Goal: Information Seeking & Learning: Learn about a topic

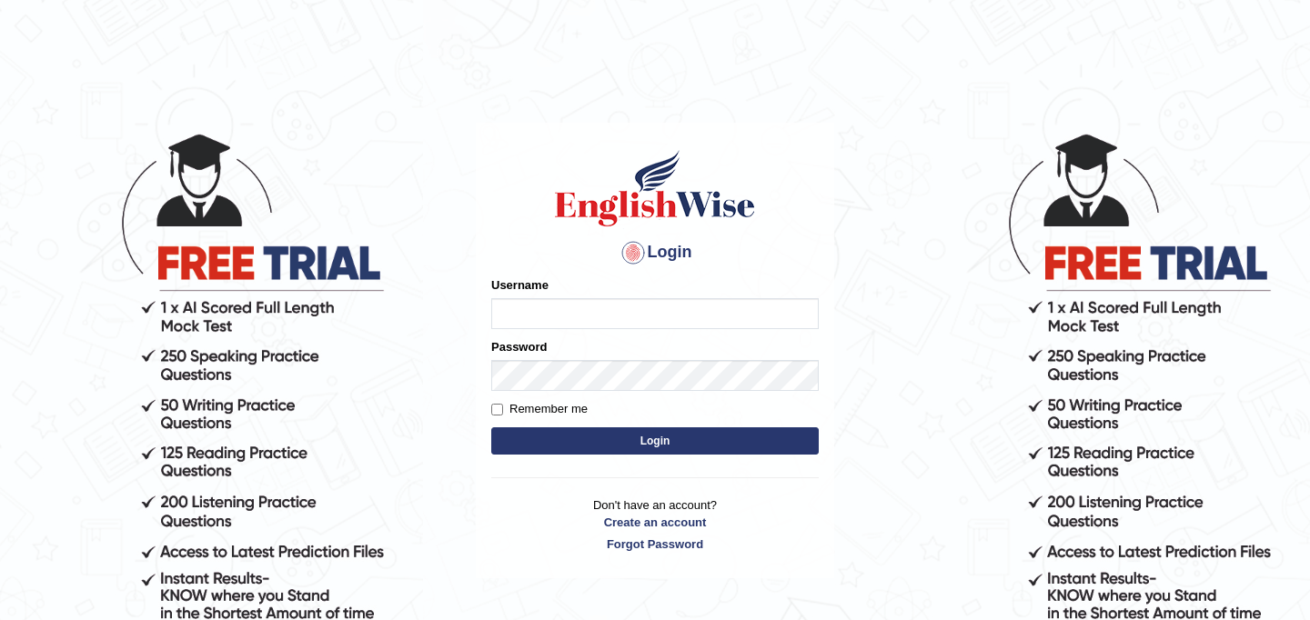
type input "najakter"
click at [566, 437] on button "Login" at bounding box center [655, 441] width 328 height 27
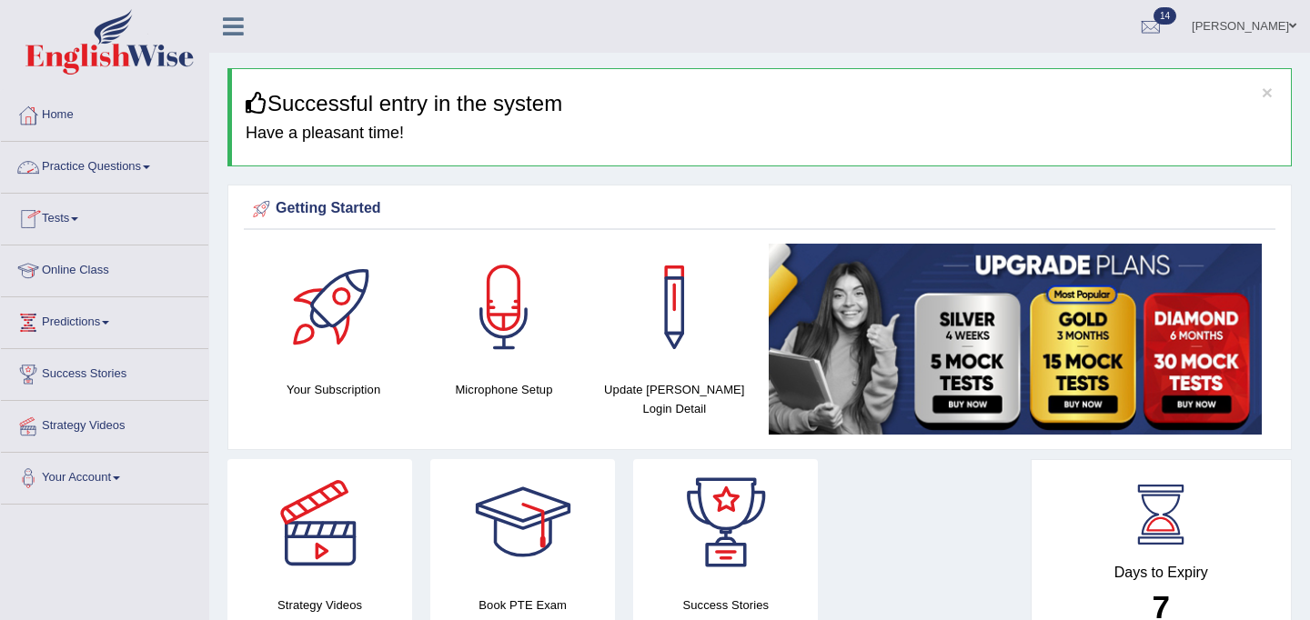
click at [87, 271] on link "Online Class" at bounding box center [104, 268] width 207 height 45
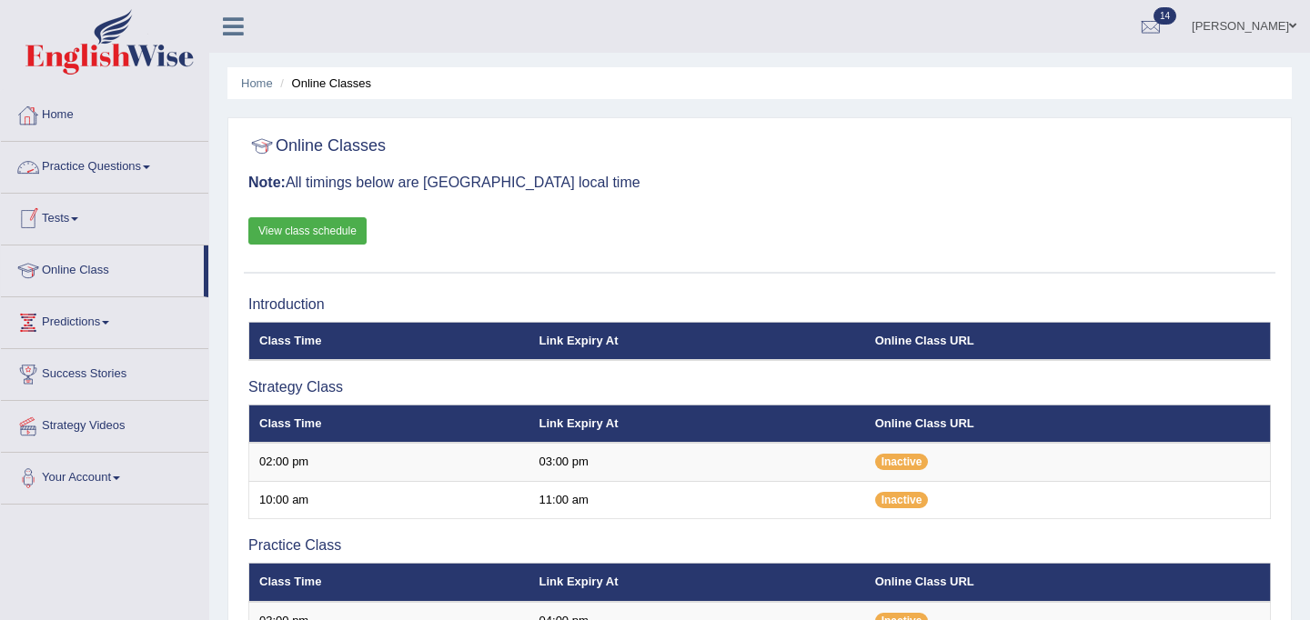
click at [116, 164] on link "Practice Questions" at bounding box center [104, 164] width 207 height 45
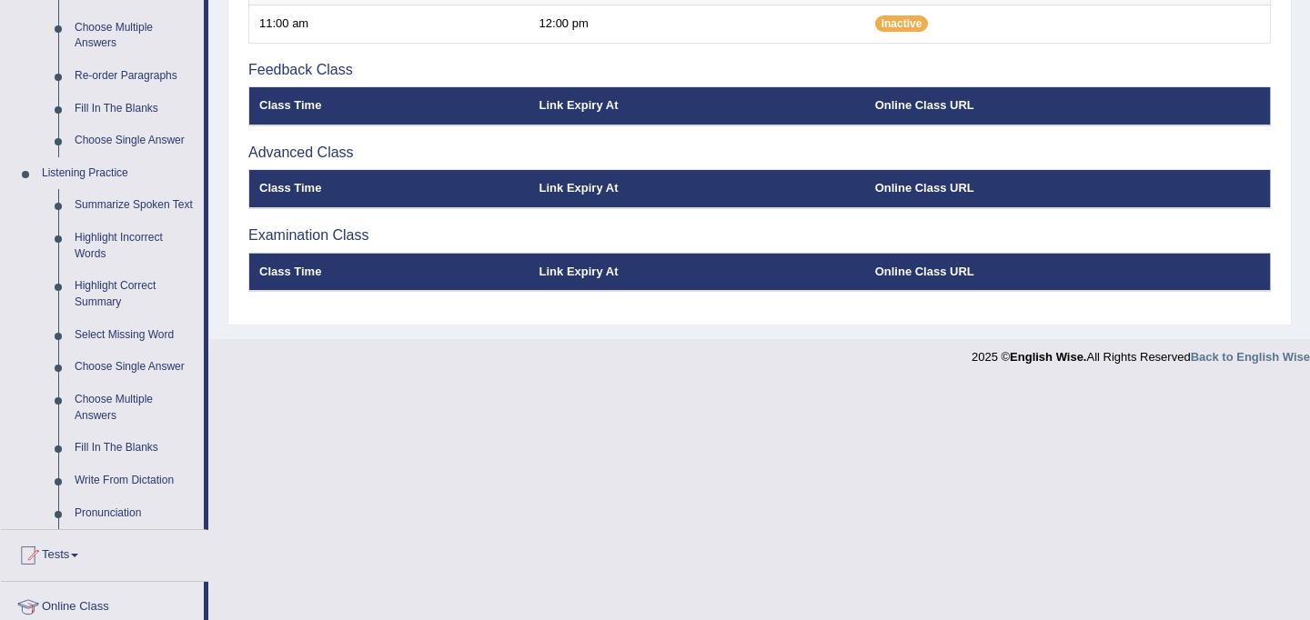
scroll to position [636, 0]
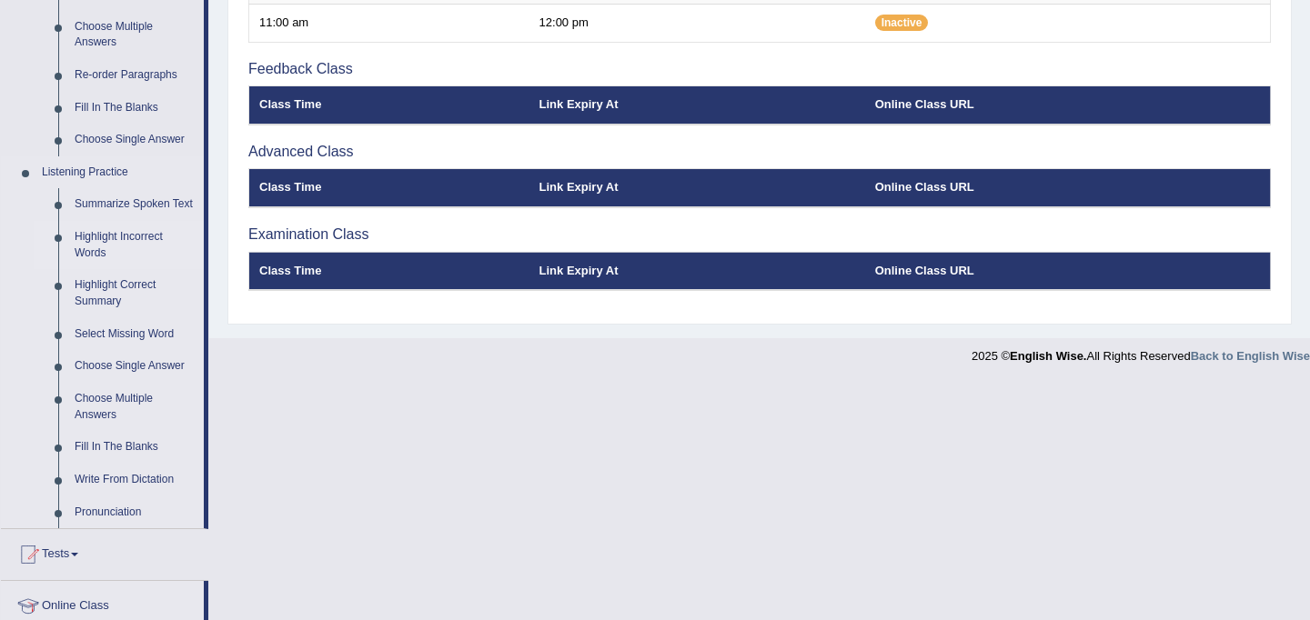
click at [115, 253] on link "Highlight Incorrect Words" at bounding box center [134, 245] width 137 height 48
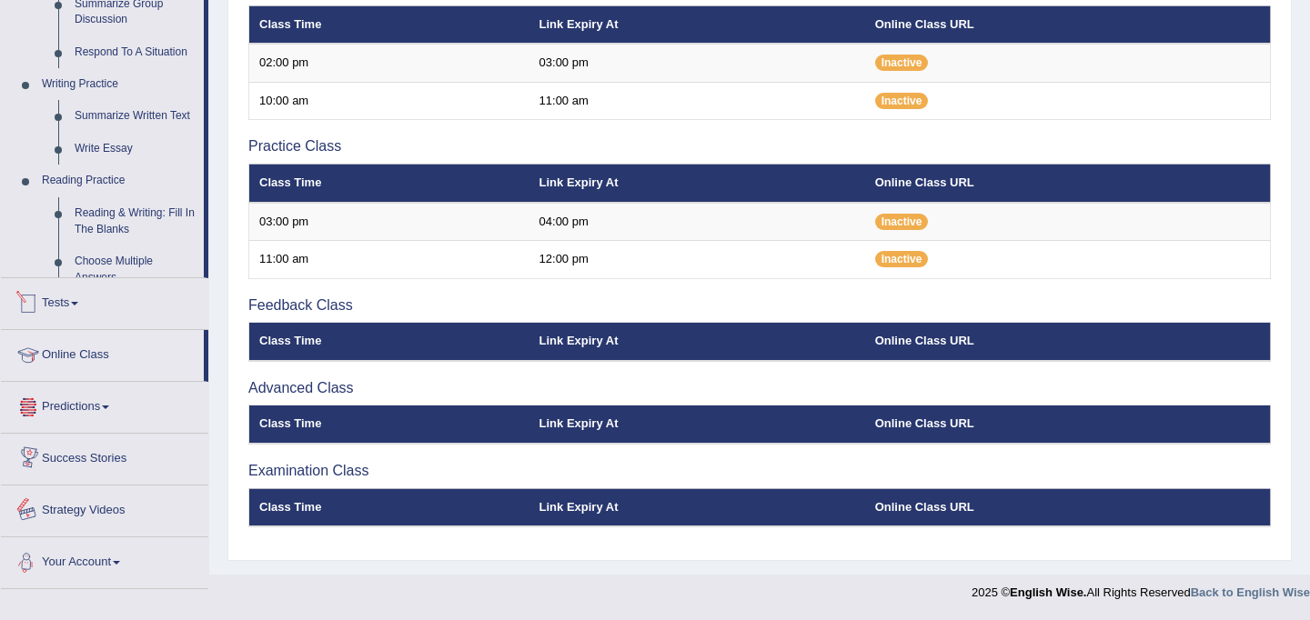
scroll to position [811, 0]
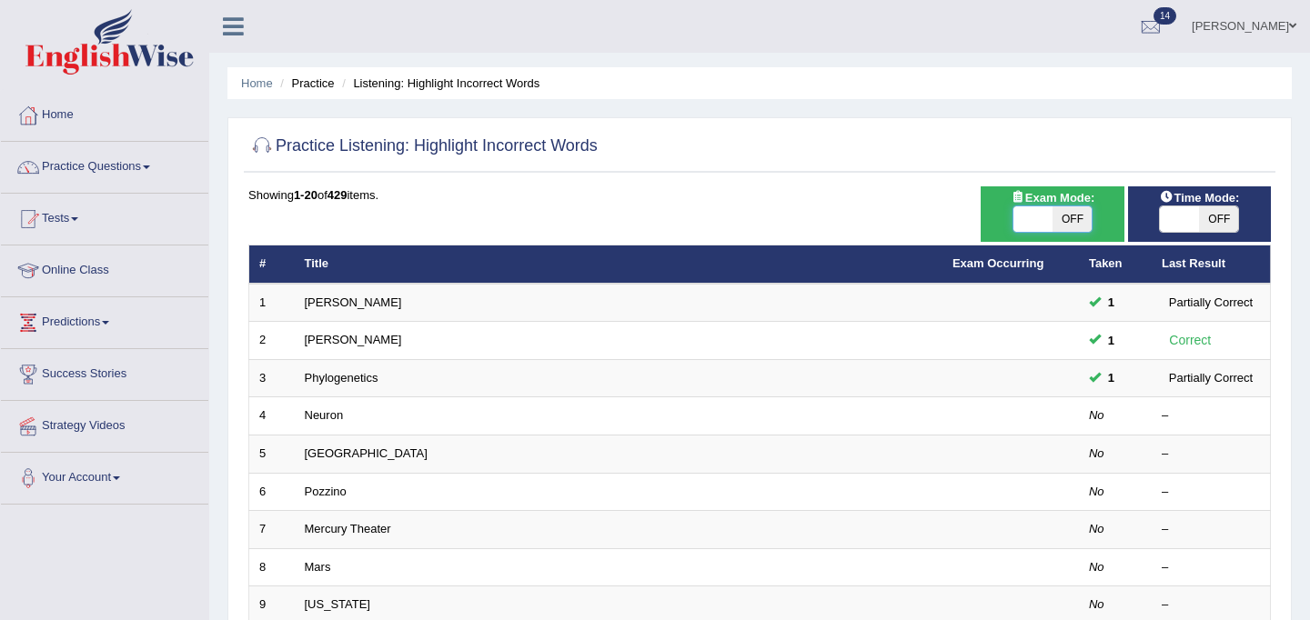
click at [1031, 216] on span at bounding box center [1032, 219] width 39 height 25
checkbox input "true"
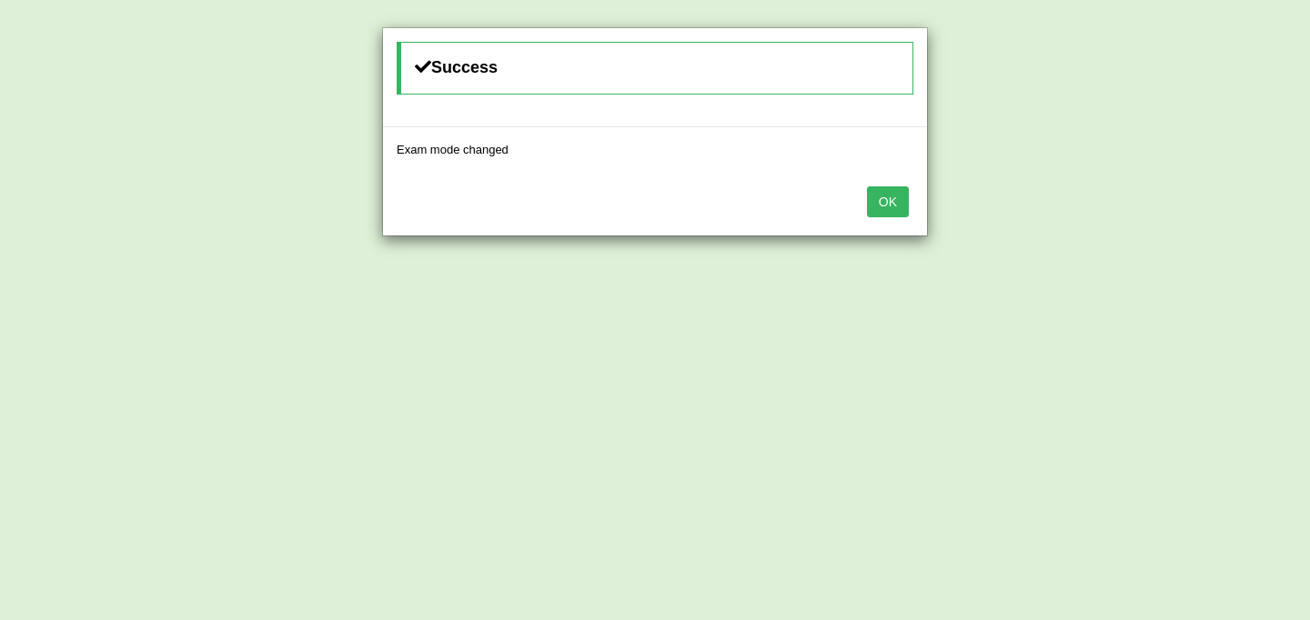
click at [890, 206] on button "OK" at bounding box center [888, 201] width 42 height 31
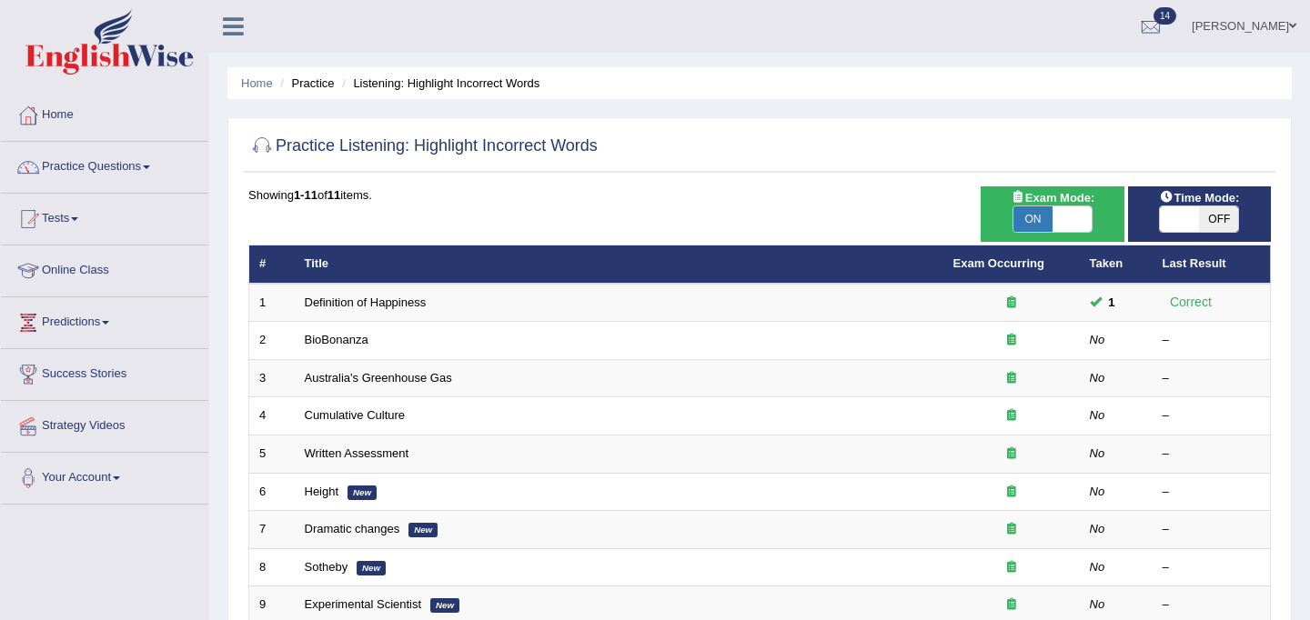
click at [1177, 227] on span at bounding box center [1179, 219] width 39 height 25
checkbox input "true"
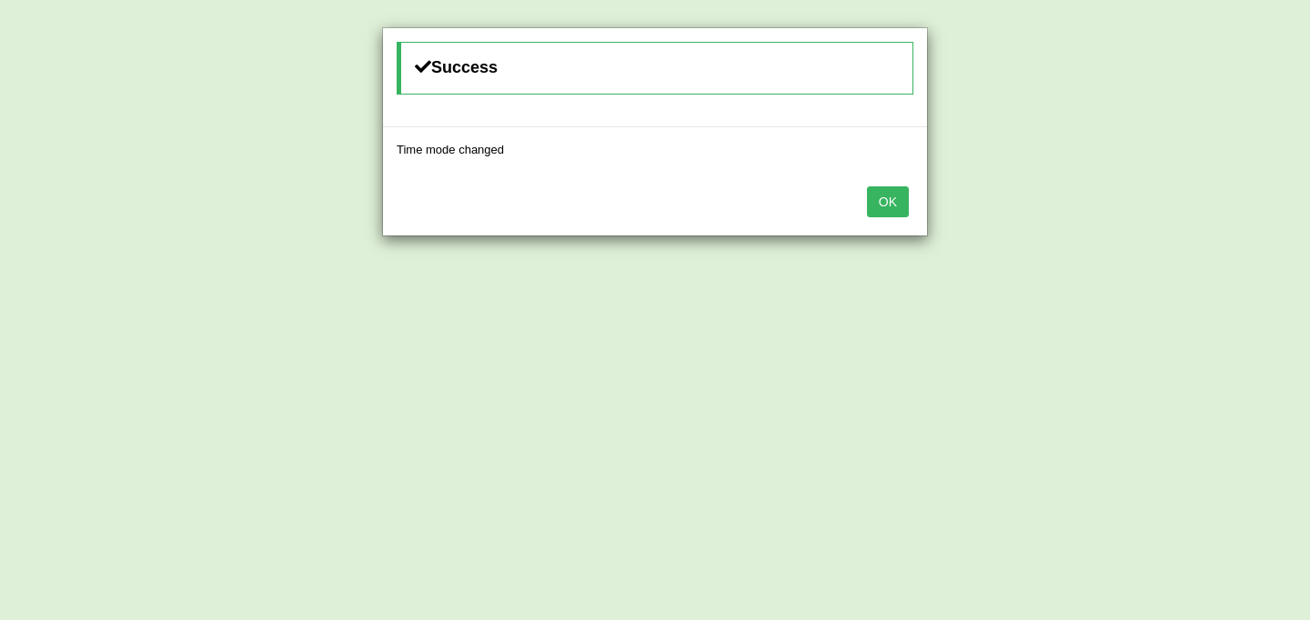
click at [883, 210] on button "OK" at bounding box center [888, 201] width 42 height 31
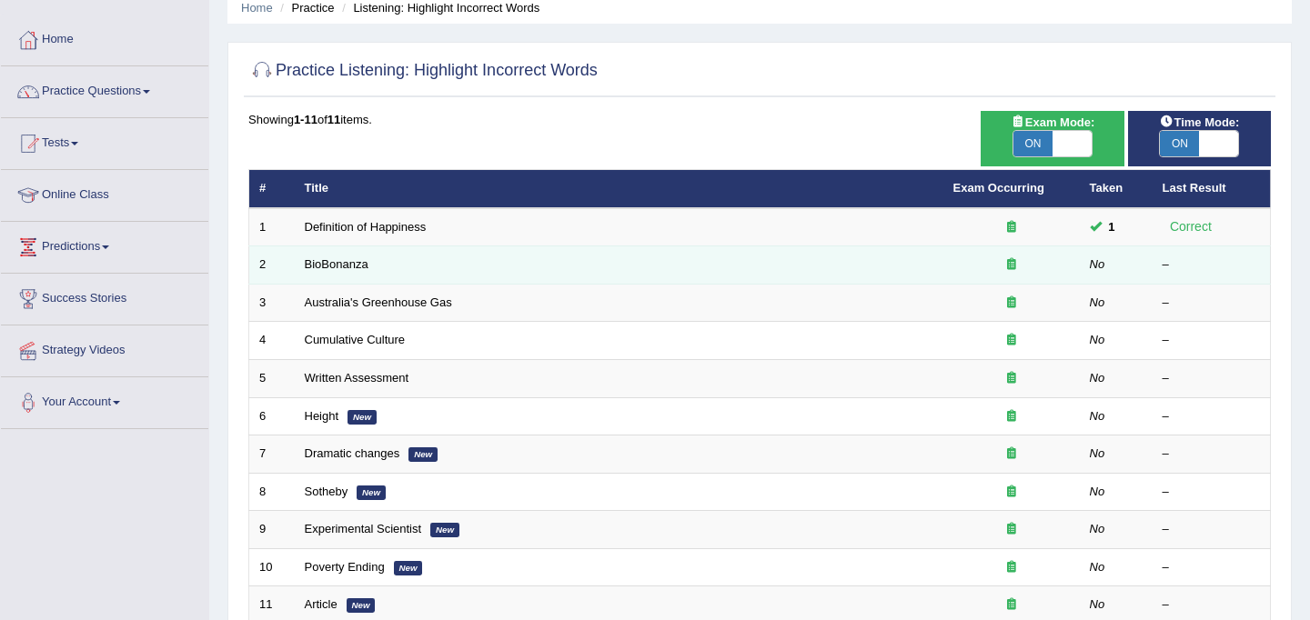
scroll to position [78, 0]
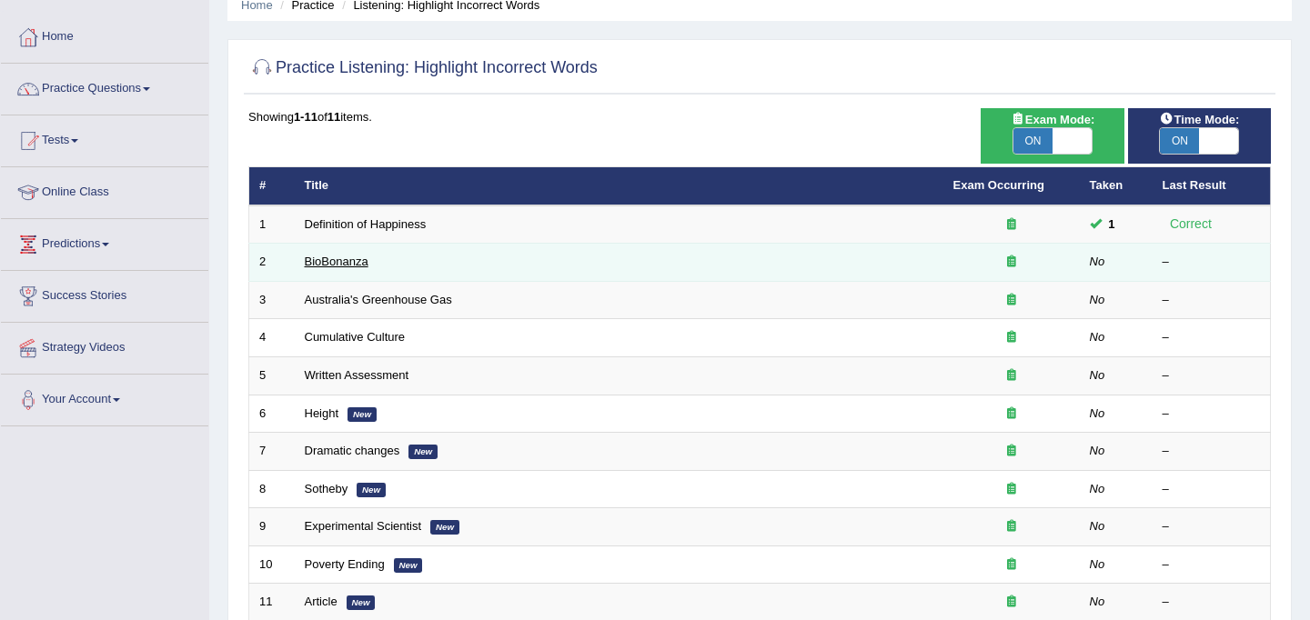
click at [339, 261] on link "BioBonanza" at bounding box center [337, 262] width 64 height 14
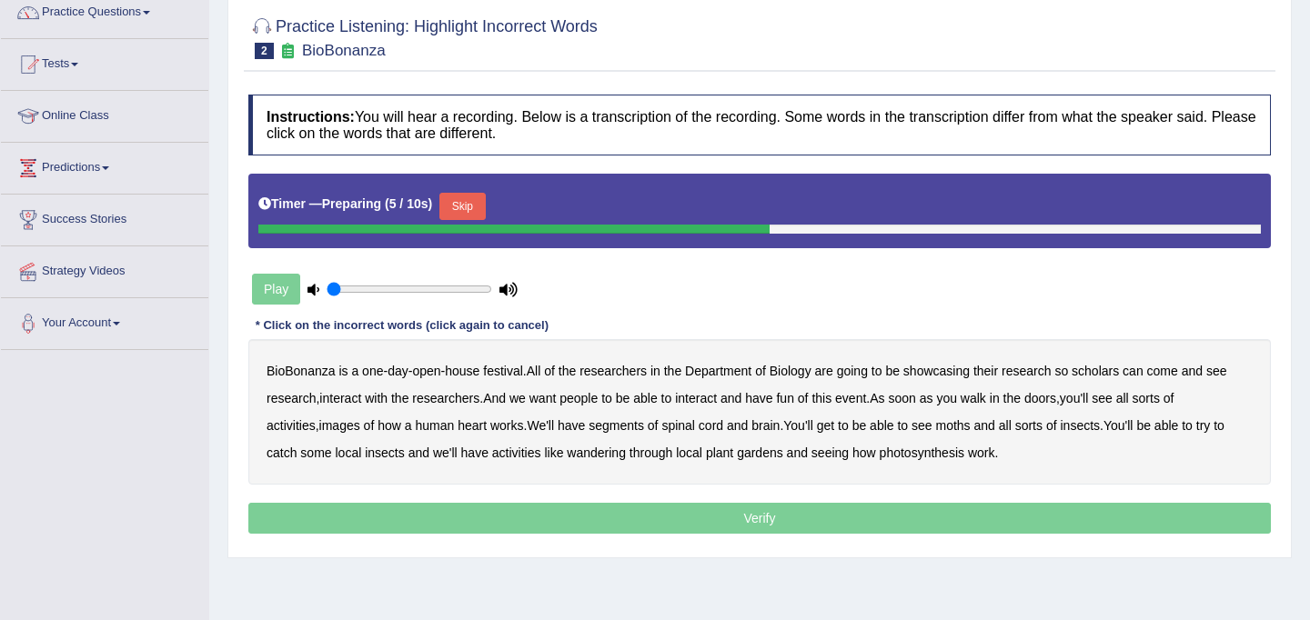
scroll to position [211, 0]
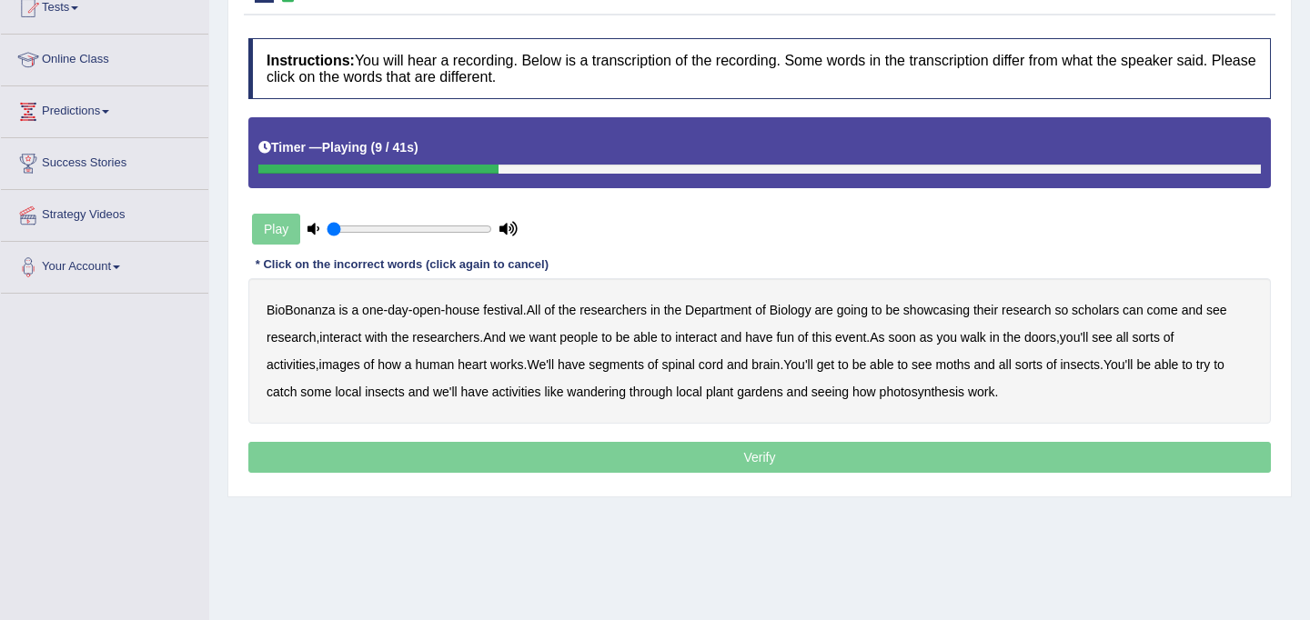
click at [1112, 314] on b "scholars" at bounding box center [1095, 310] width 47 height 15
click at [353, 369] on b "images" at bounding box center [339, 365] width 41 height 15
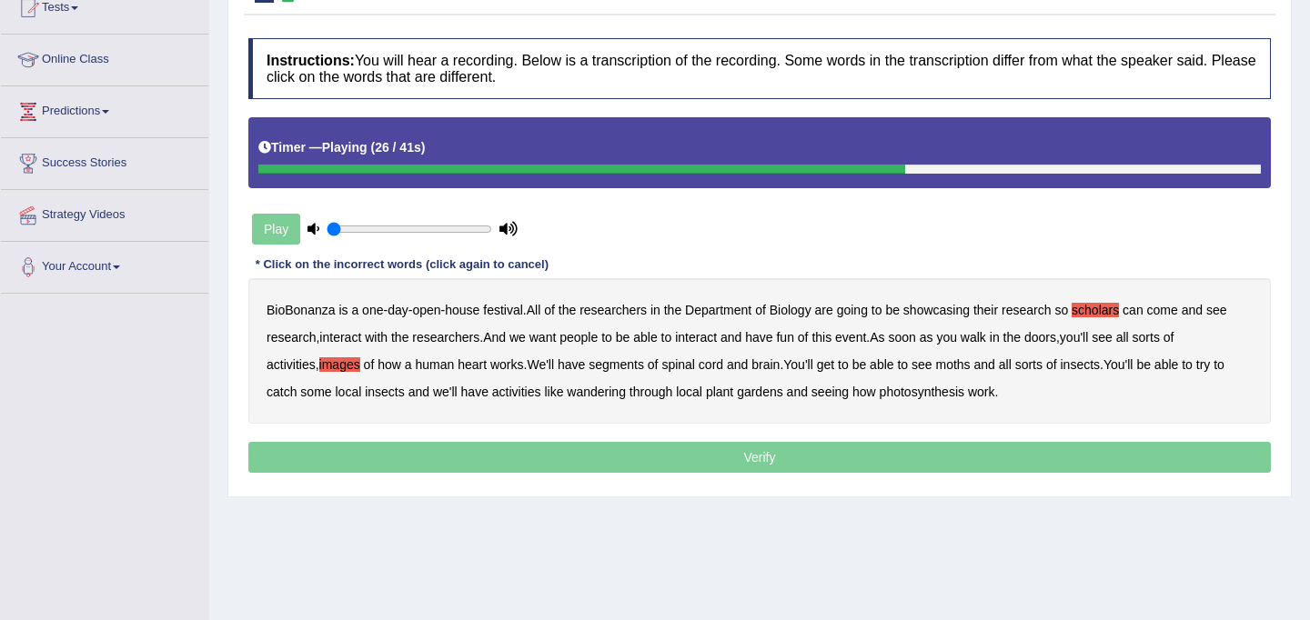
click at [635, 370] on b "segments" at bounding box center [616, 365] width 55 height 15
click at [971, 365] on b "moths" at bounding box center [953, 365] width 35 height 15
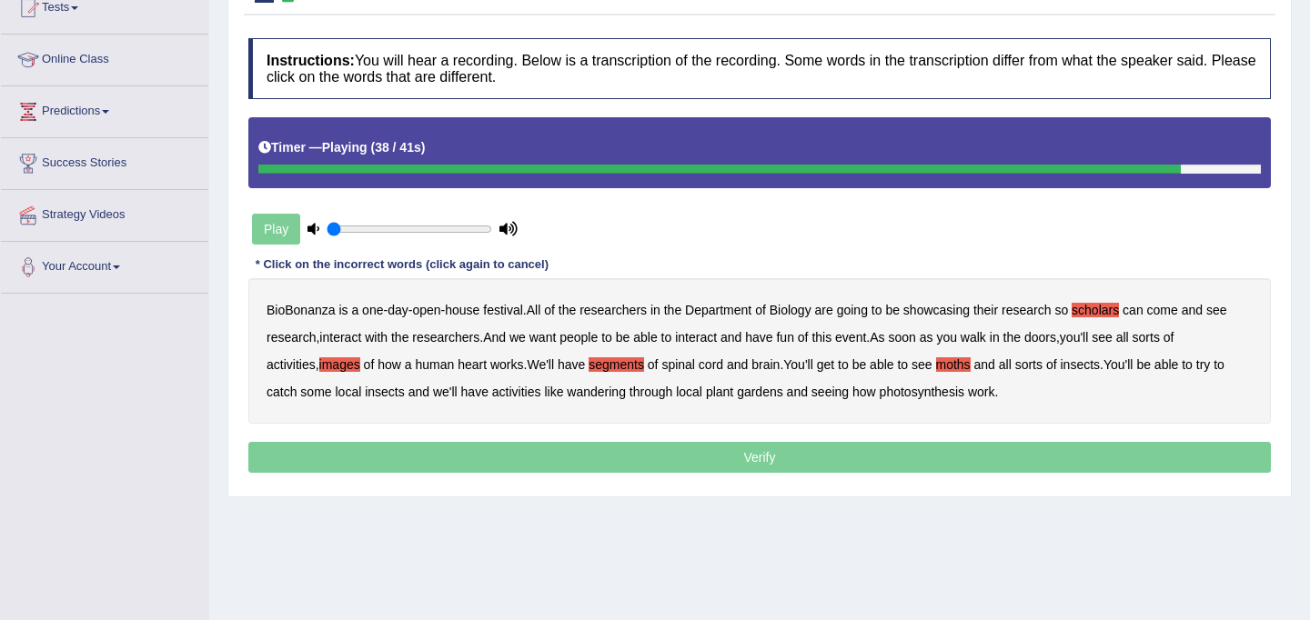
click at [606, 393] on b "wandering" at bounding box center [596, 392] width 59 height 15
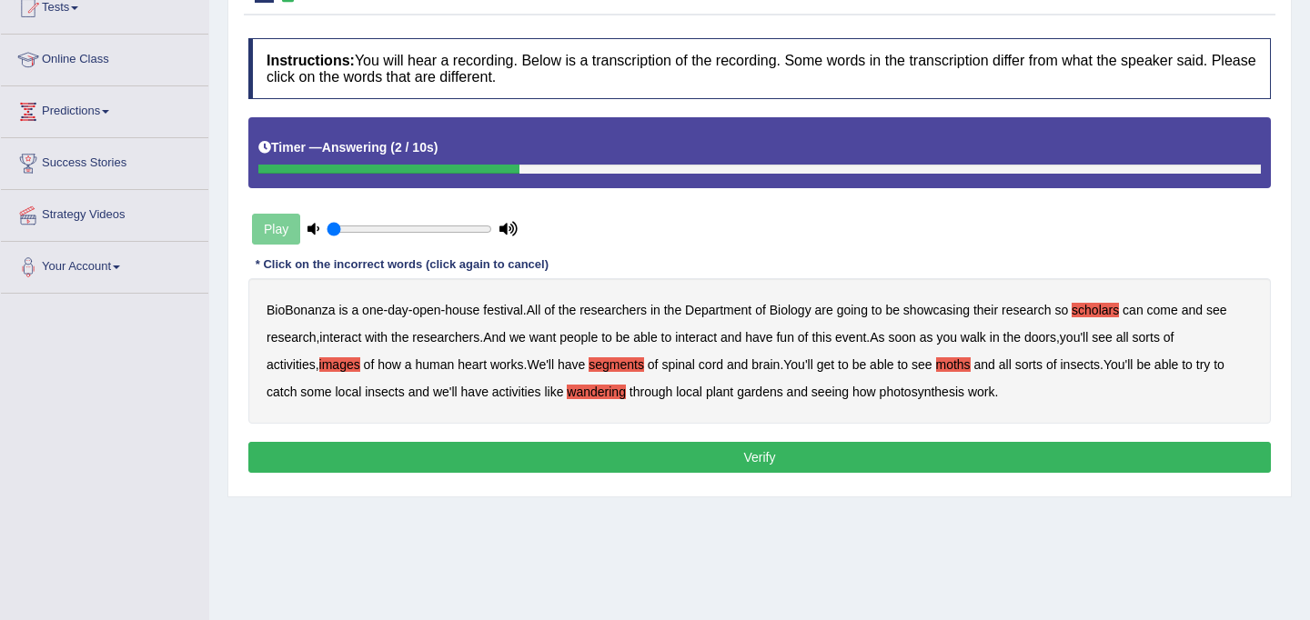
click at [823, 460] on button "Verify" at bounding box center [759, 457] width 1023 height 31
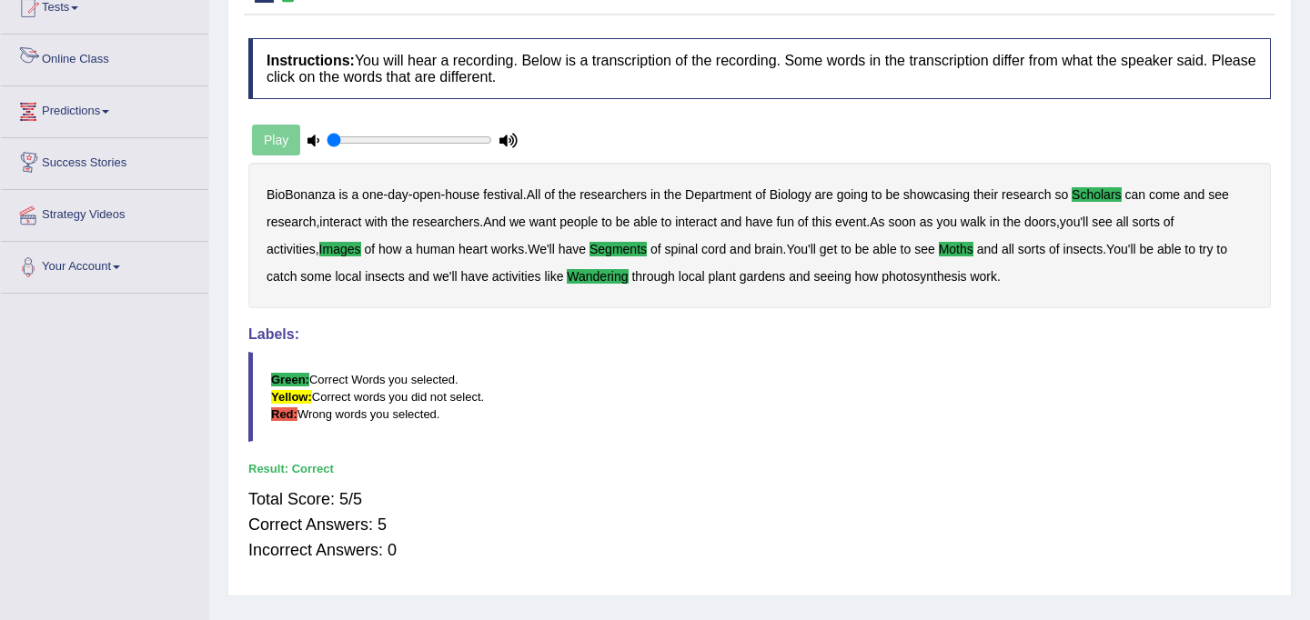
click at [106, 55] on link "Online Class" at bounding box center [104, 57] width 207 height 45
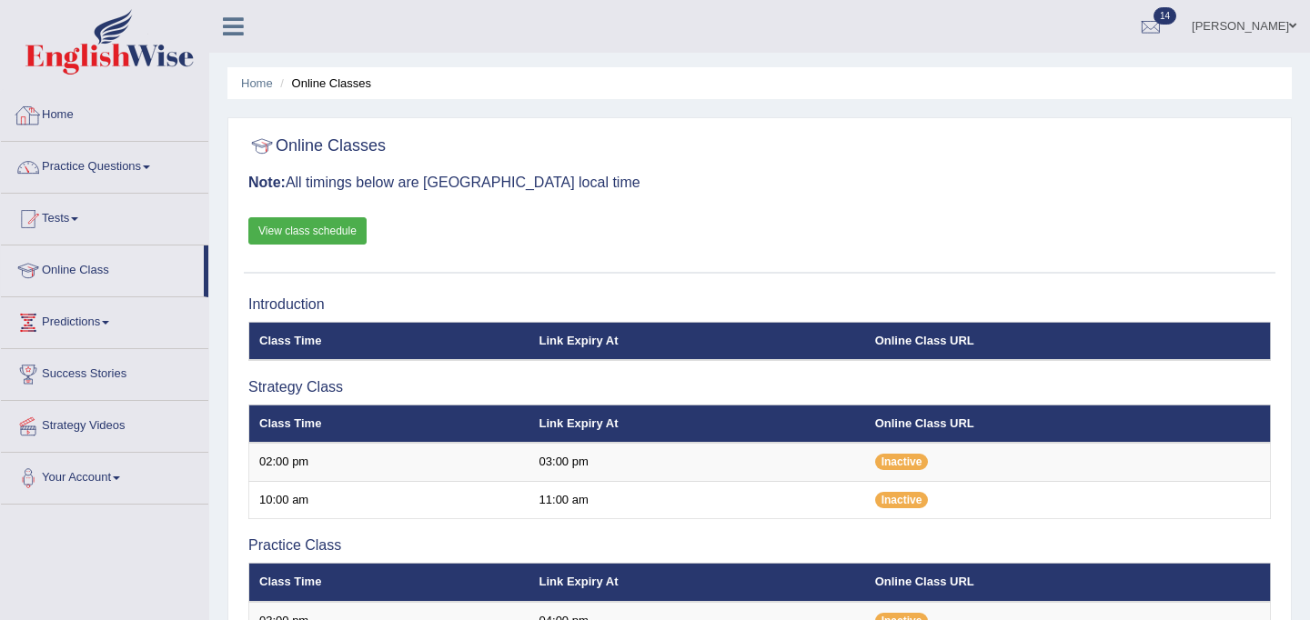
click at [320, 230] on link "View class schedule" at bounding box center [307, 230] width 118 height 27
click at [93, 182] on link "Practice Questions" at bounding box center [104, 164] width 207 height 45
click at [116, 159] on link "Practice Questions" at bounding box center [104, 164] width 207 height 45
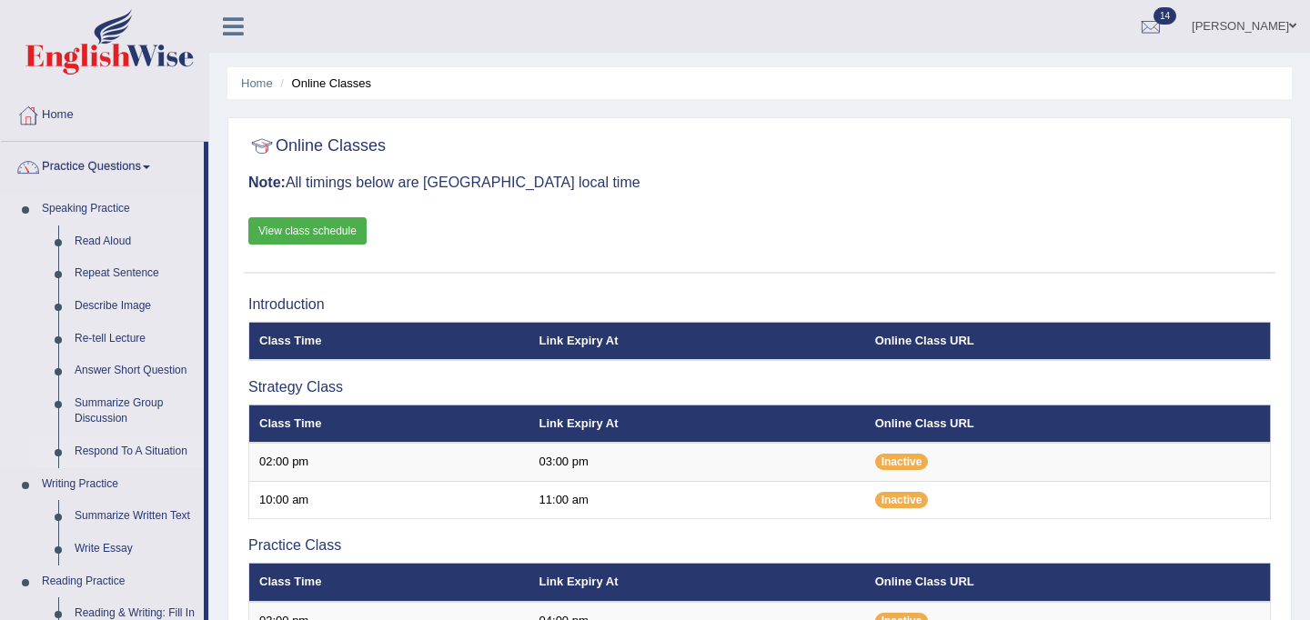
click at [125, 449] on link "Respond To A Situation" at bounding box center [134, 452] width 137 height 33
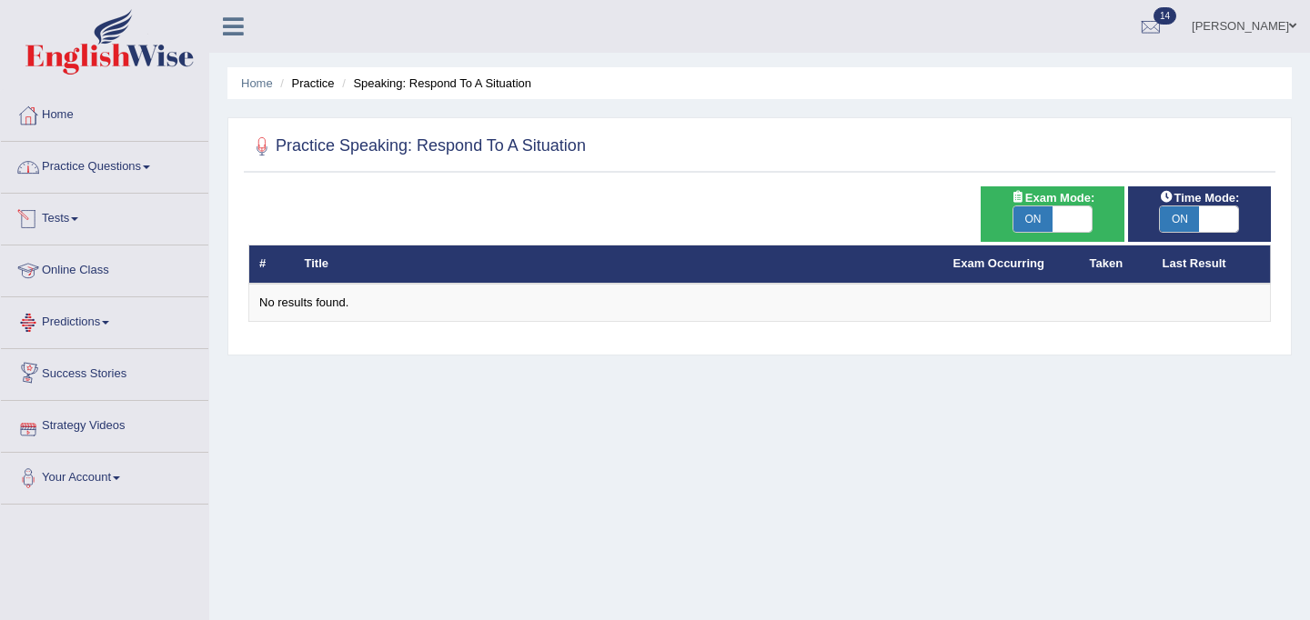
click at [80, 166] on link "Practice Questions" at bounding box center [104, 164] width 207 height 45
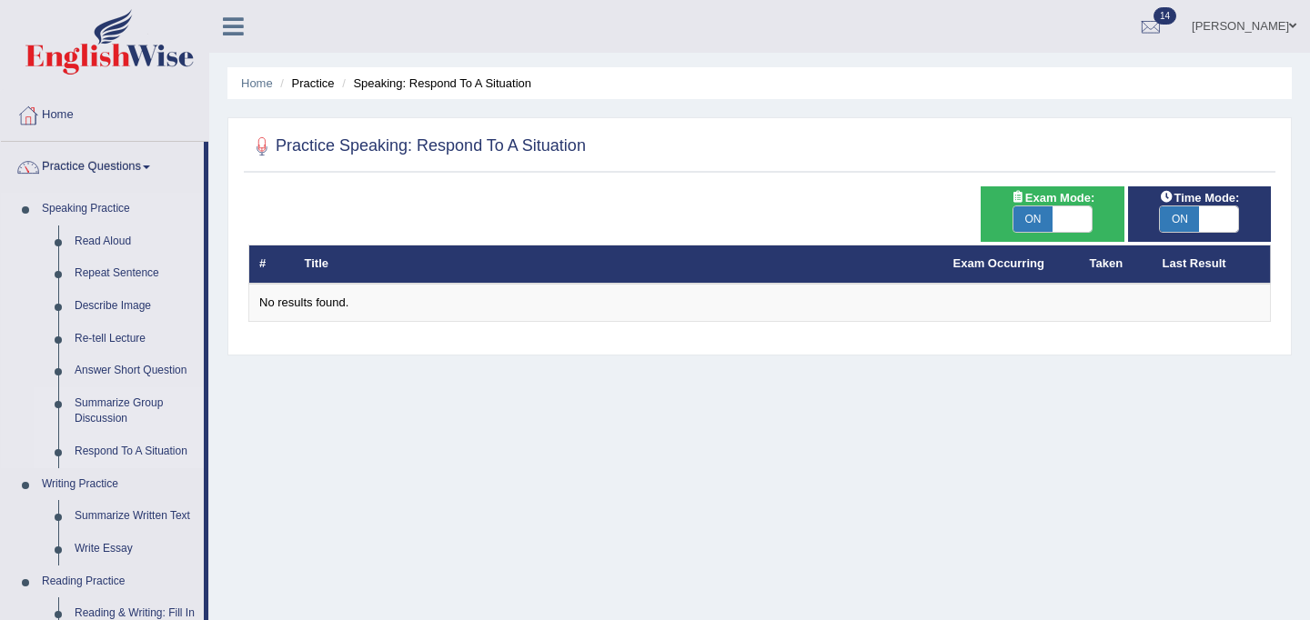
click at [115, 416] on link "Summarize Group Discussion" at bounding box center [134, 412] width 137 height 48
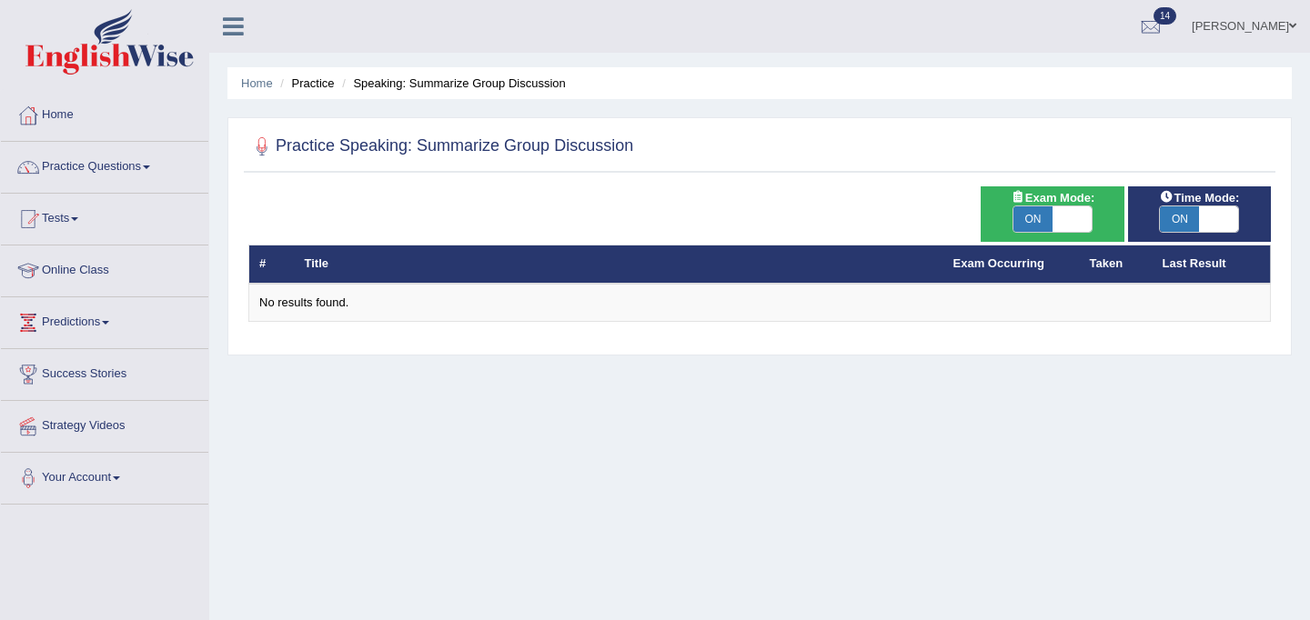
click at [1068, 222] on span at bounding box center [1072, 219] width 39 height 25
checkbox input "false"
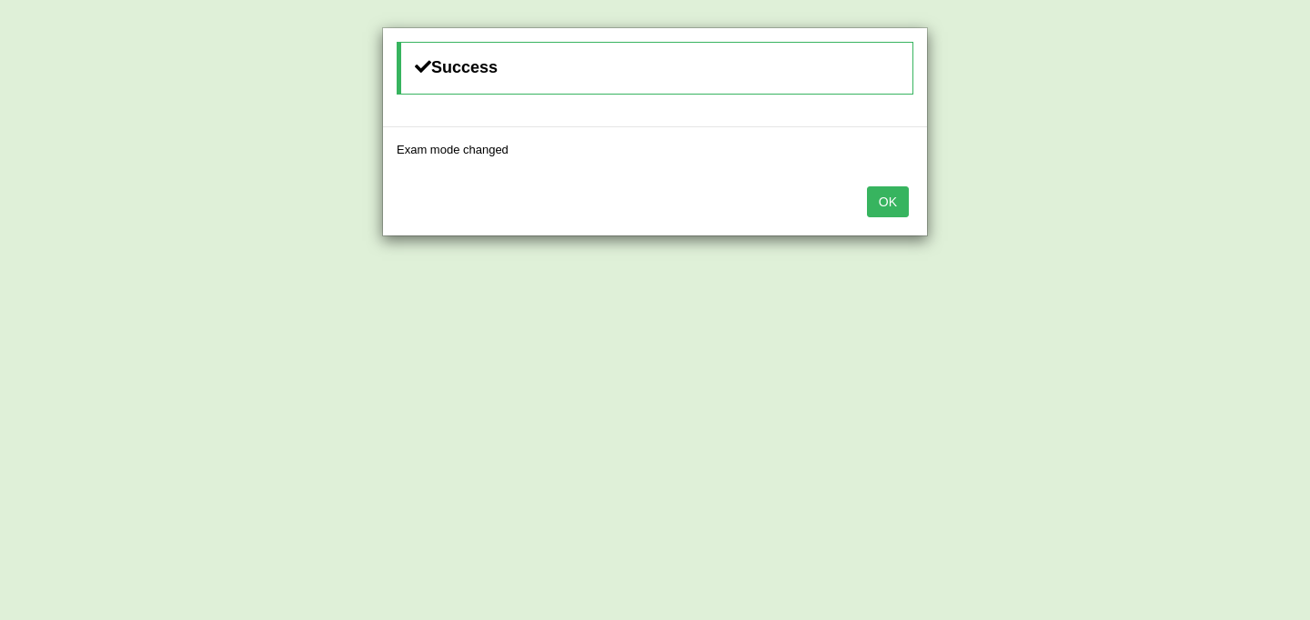
click at [892, 204] on button "OK" at bounding box center [888, 201] width 42 height 31
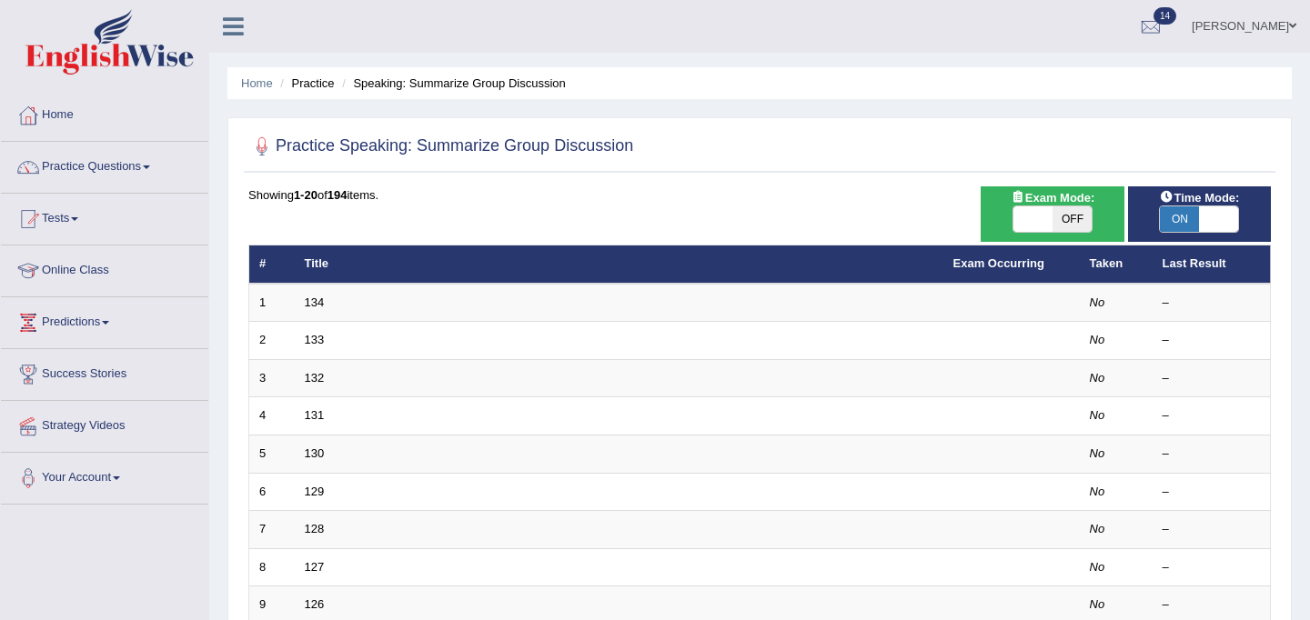
click at [1241, 213] on div "ON OFF" at bounding box center [1199, 219] width 125 height 27
click at [1224, 218] on span at bounding box center [1218, 219] width 39 height 25
checkbox input "false"
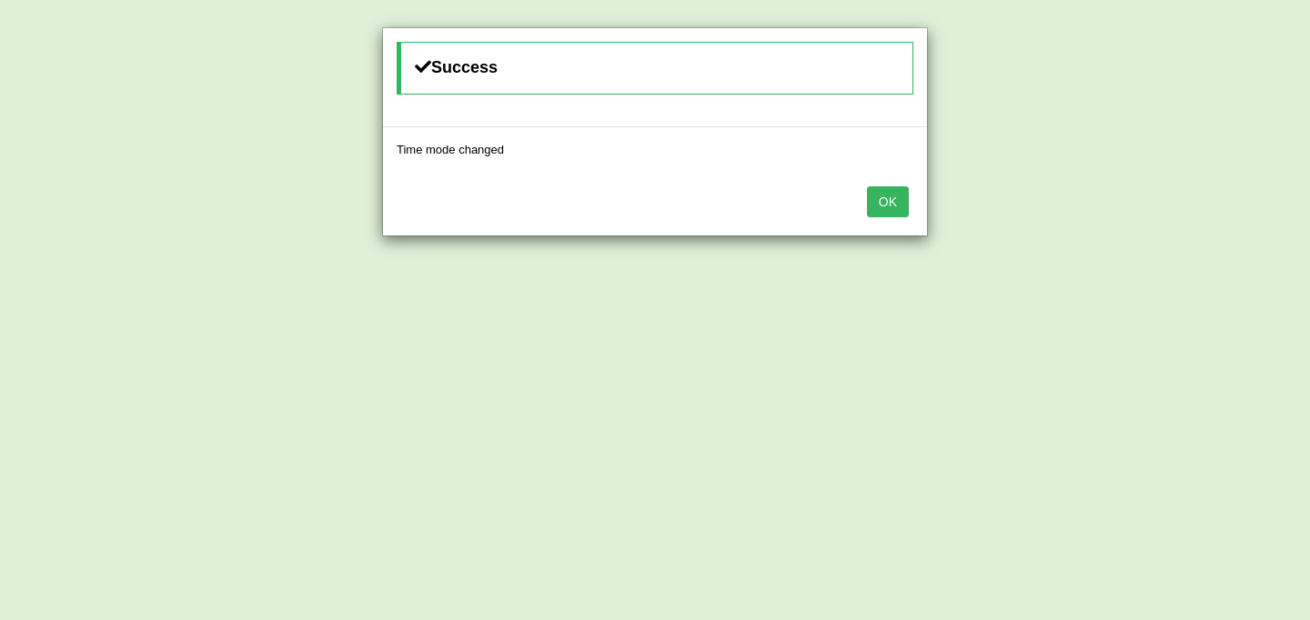
click at [892, 214] on button "OK" at bounding box center [888, 201] width 42 height 31
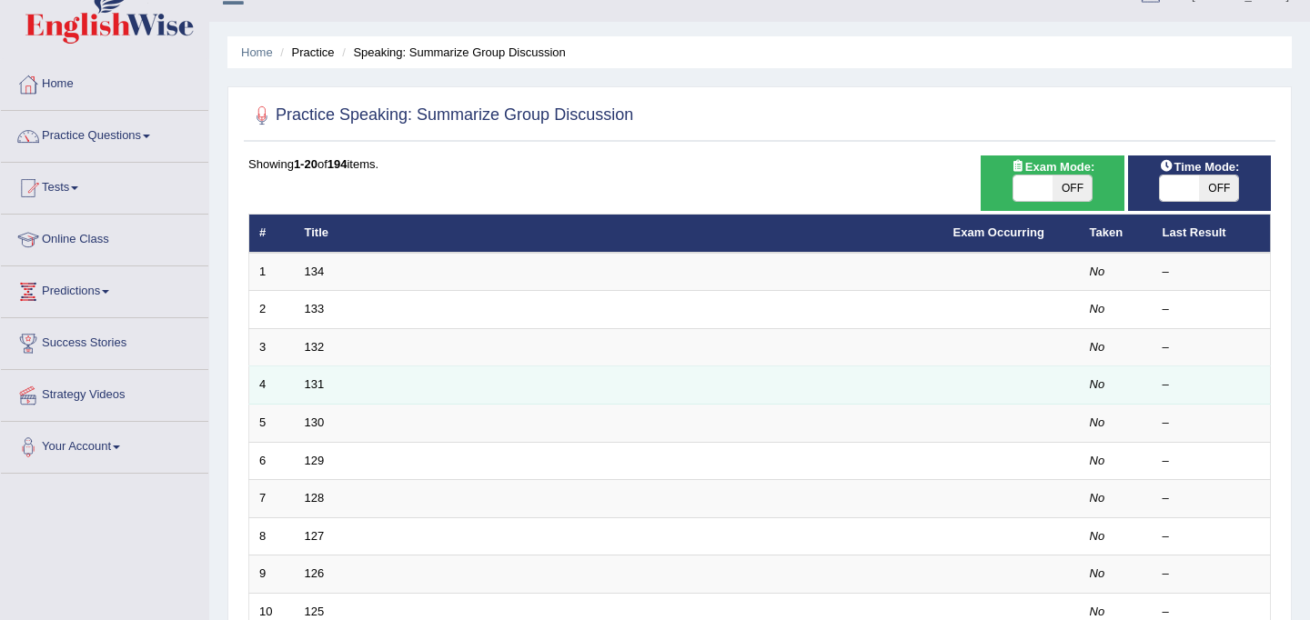
scroll to position [47, 0]
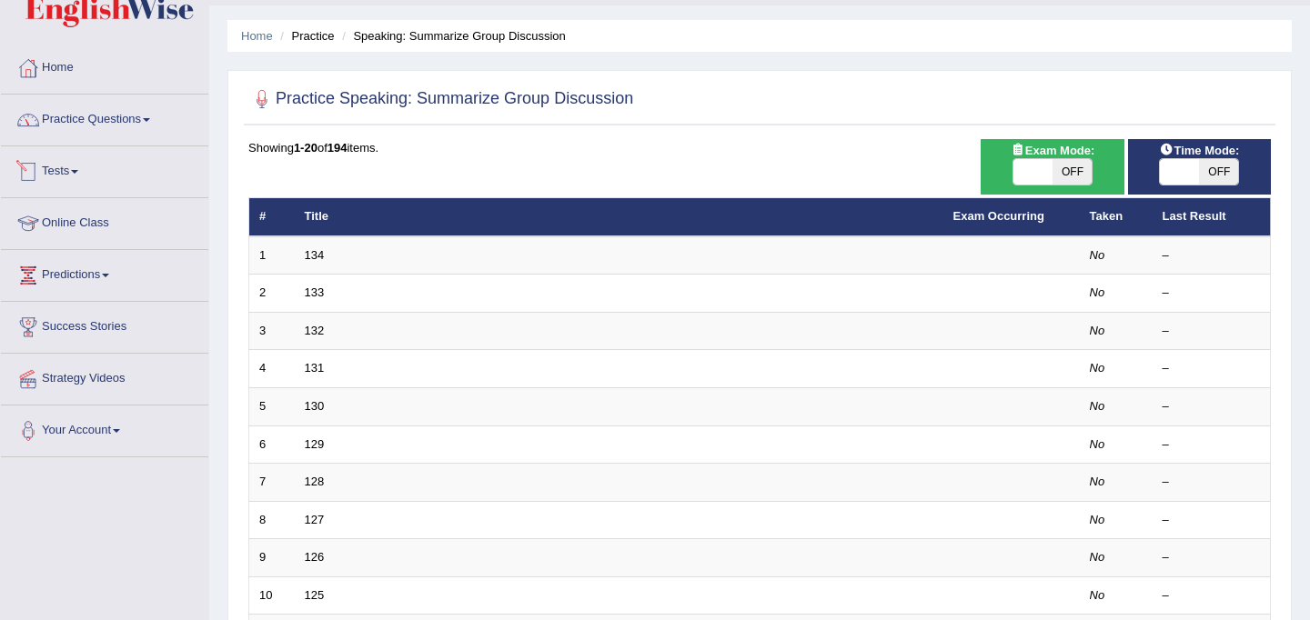
click at [80, 117] on link "Practice Questions" at bounding box center [104, 117] width 207 height 45
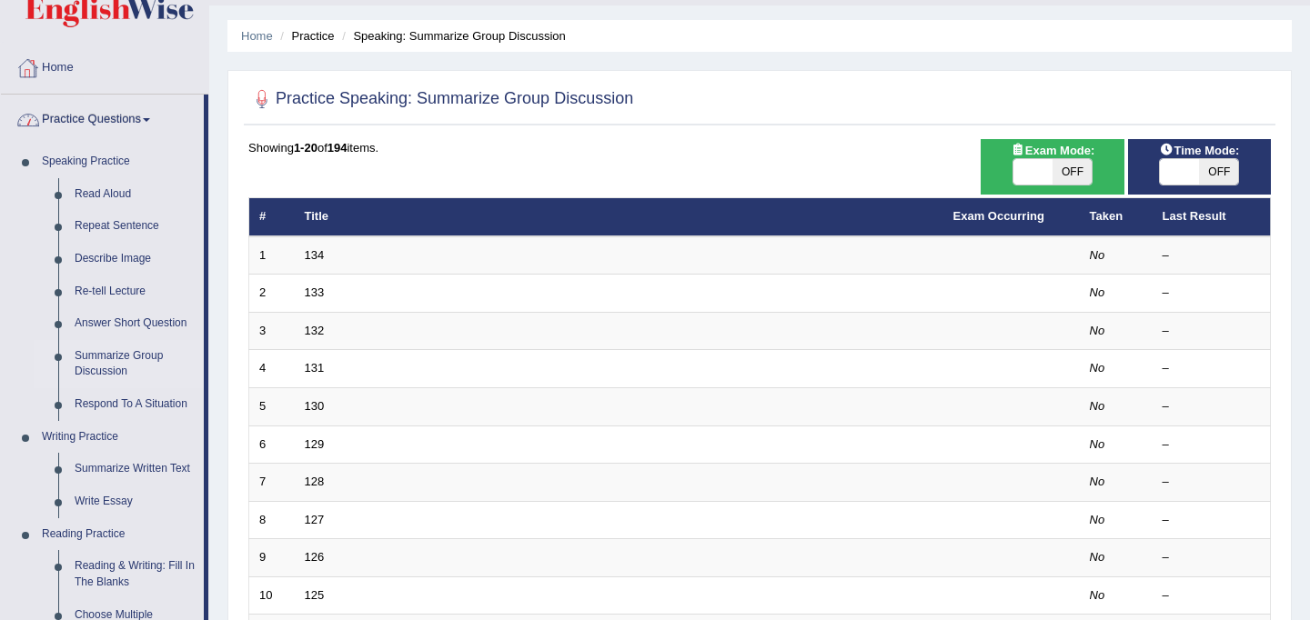
click at [86, 115] on link "Practice Questions" at bounding box center [102, 117] width 203 height 45
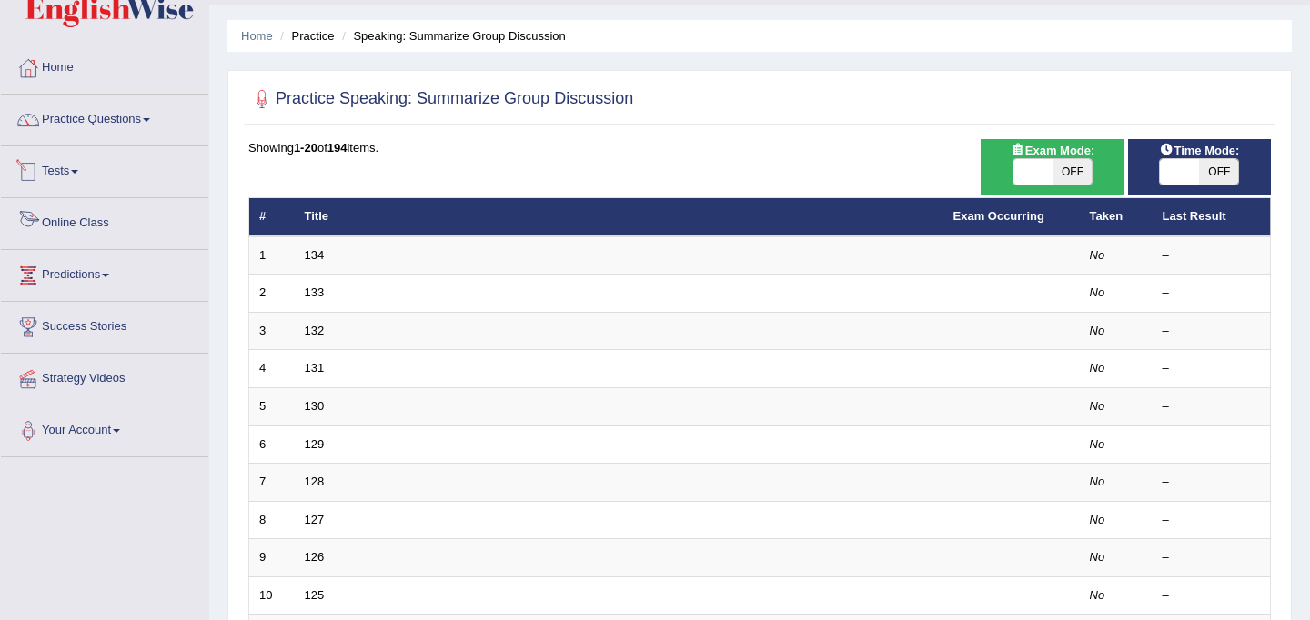
click at [88, 222] on link "Online Class" at bounding box center [104, 220] width 207 height 45
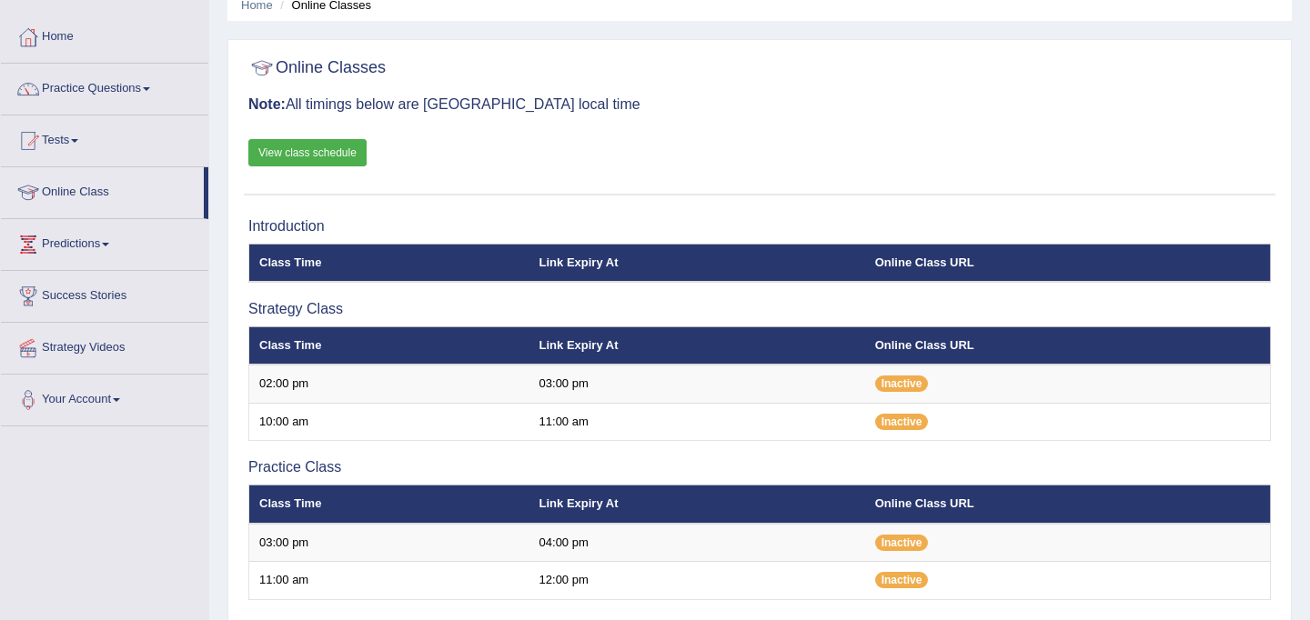
scroll to position [86, 0]
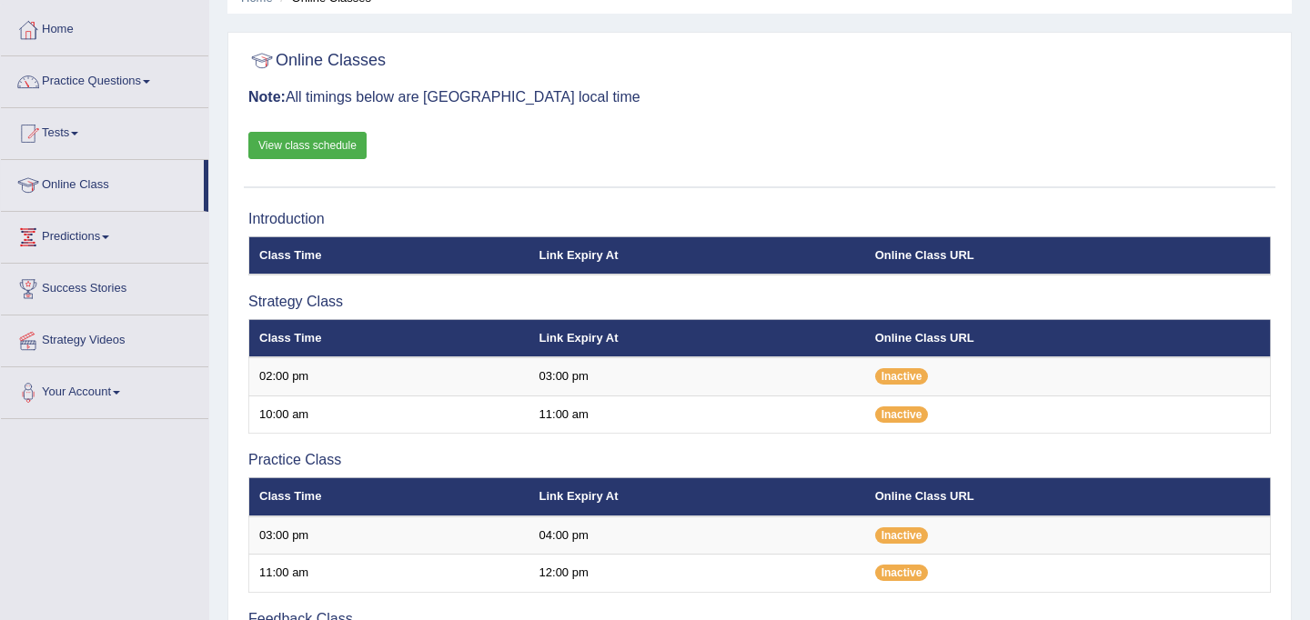
click at [342, 150] on link "View class schedule" at bounding box center [307, 145] width 118 height 27
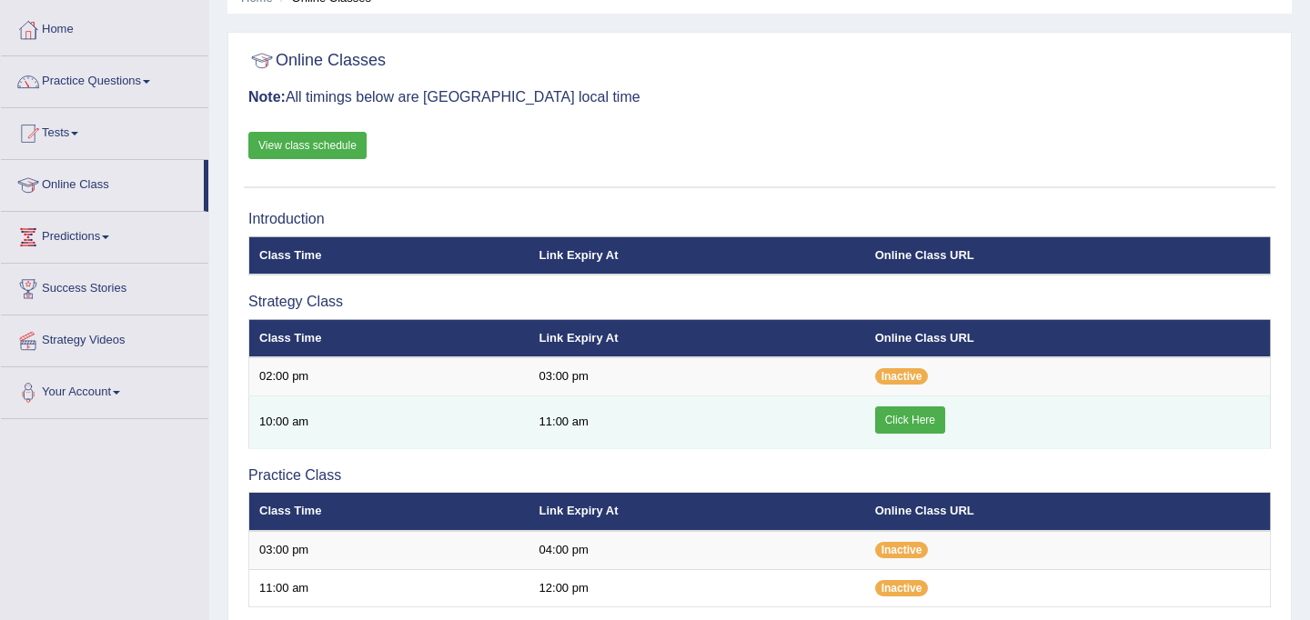
click at [894, 418] on link "Click Here" at bounding box center [910, 420] width 70 height 27
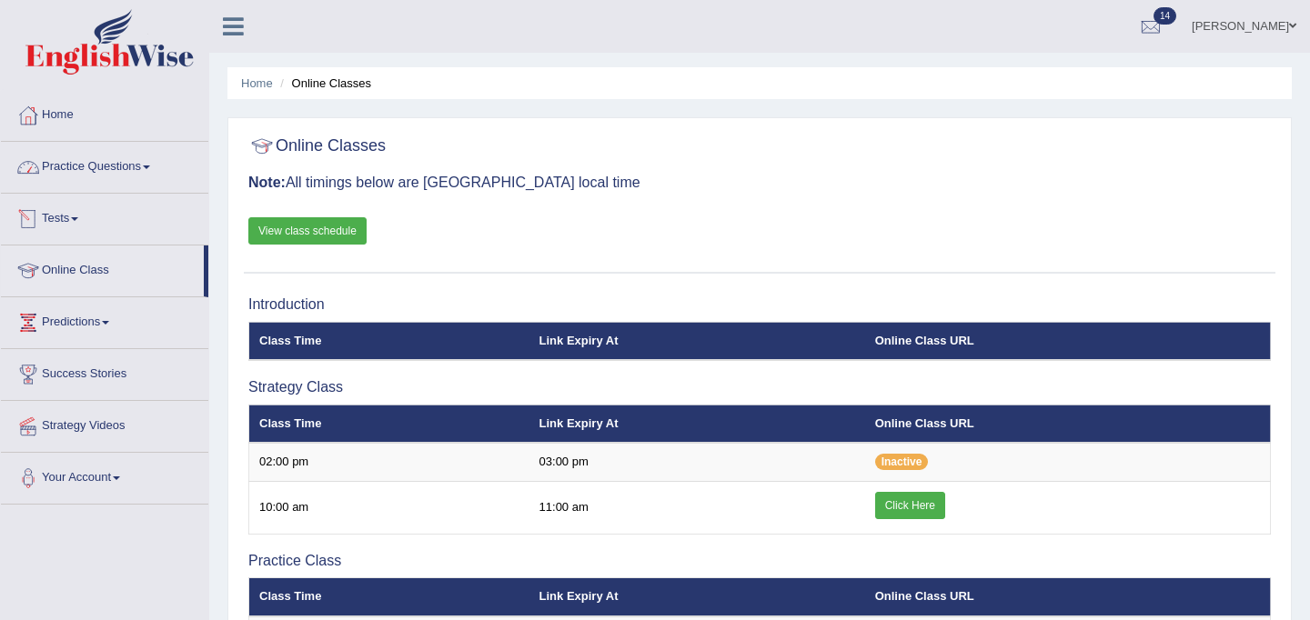
click at [90, 169] on link "Practice Questions" at bounding box center [104, 164] width 207 height 45
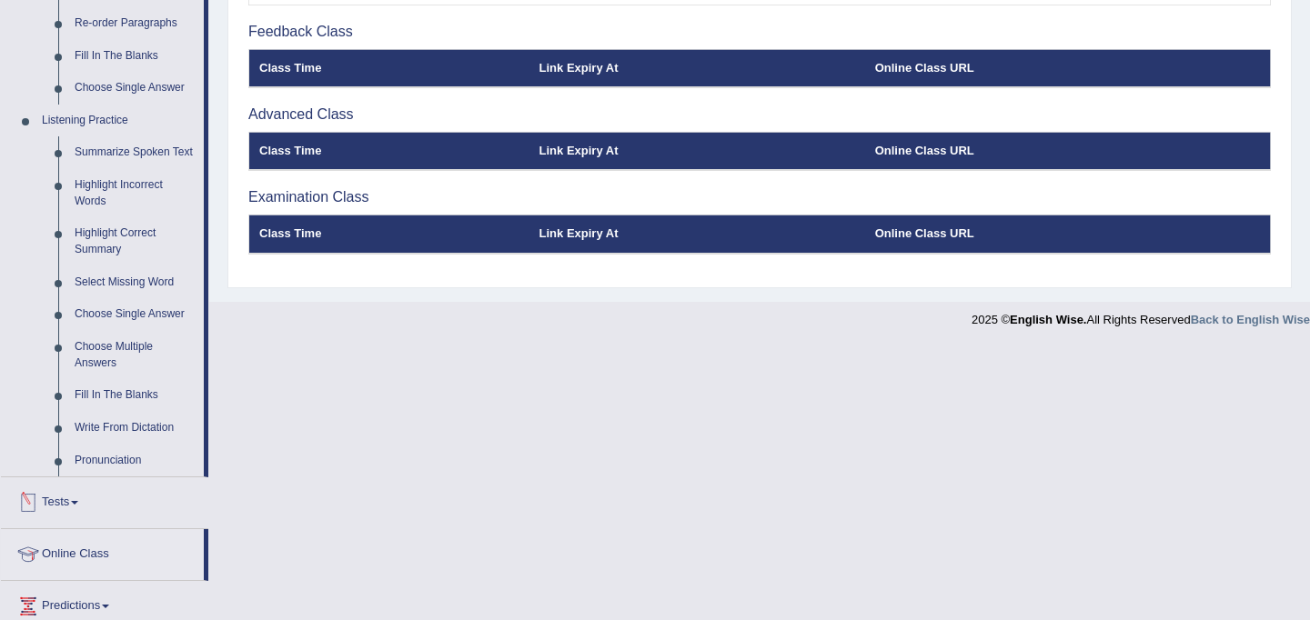
scroll to position [685, 0]
